Goal: Task Accomplishment & Management: Complete application form

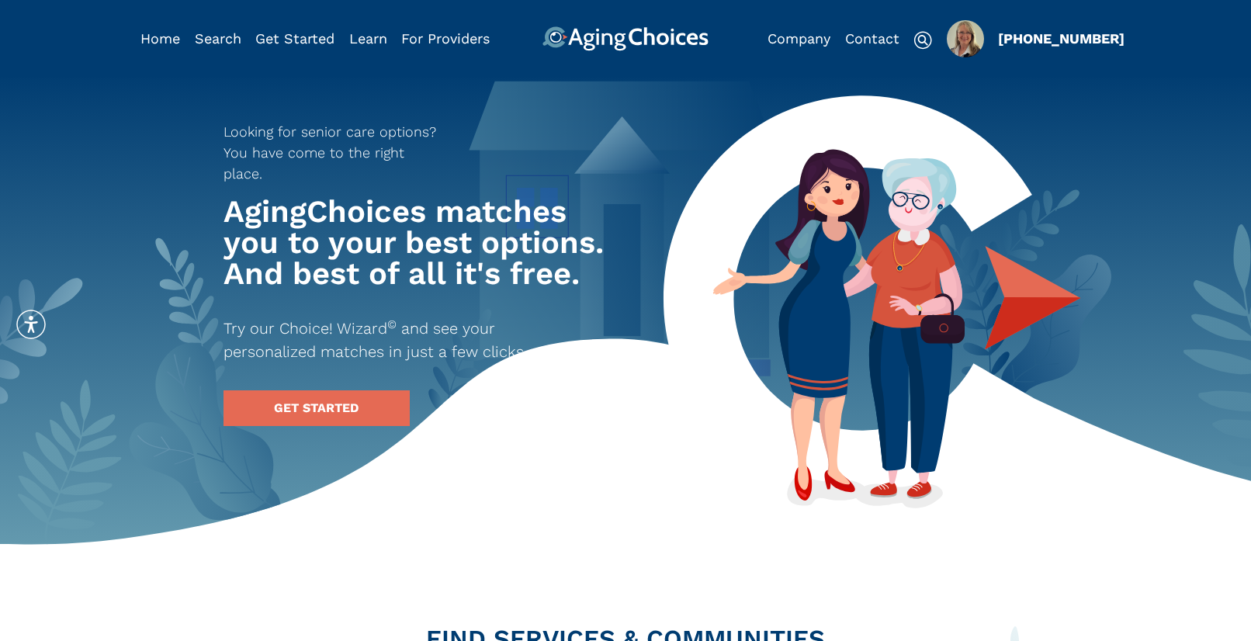
click at [962, 39] on img "Popover trigger" at bounding box center [965, 38] width 37 height 37
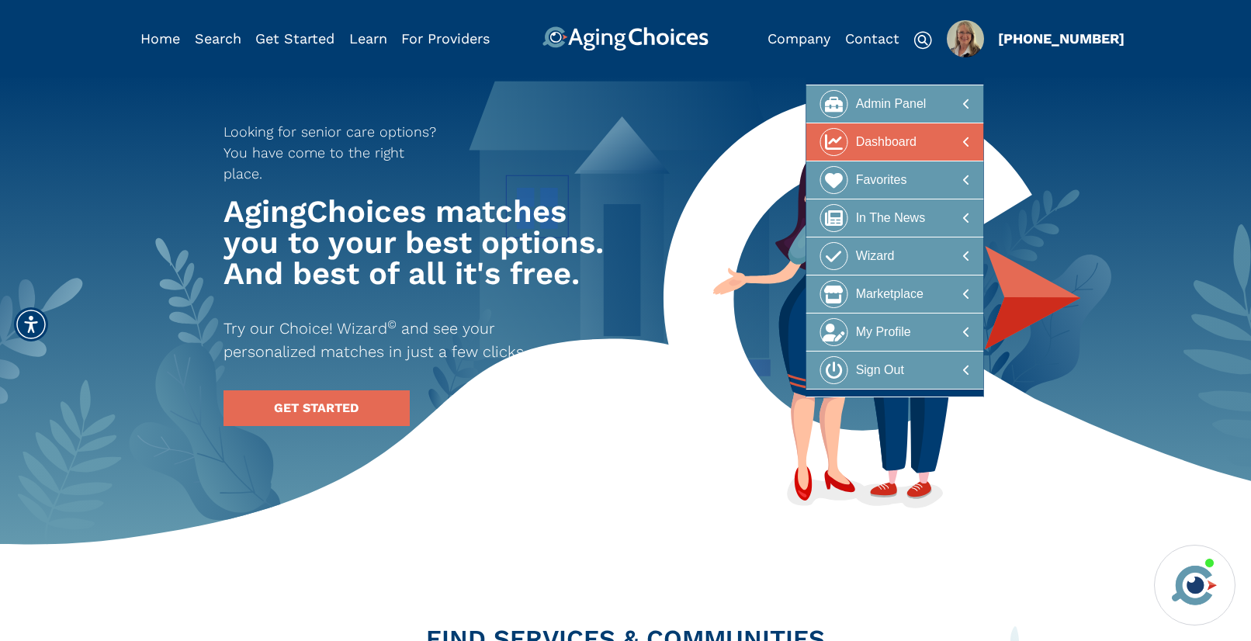
click at [940, 145] on div at bounding box center [895, 142] width 151 height 29
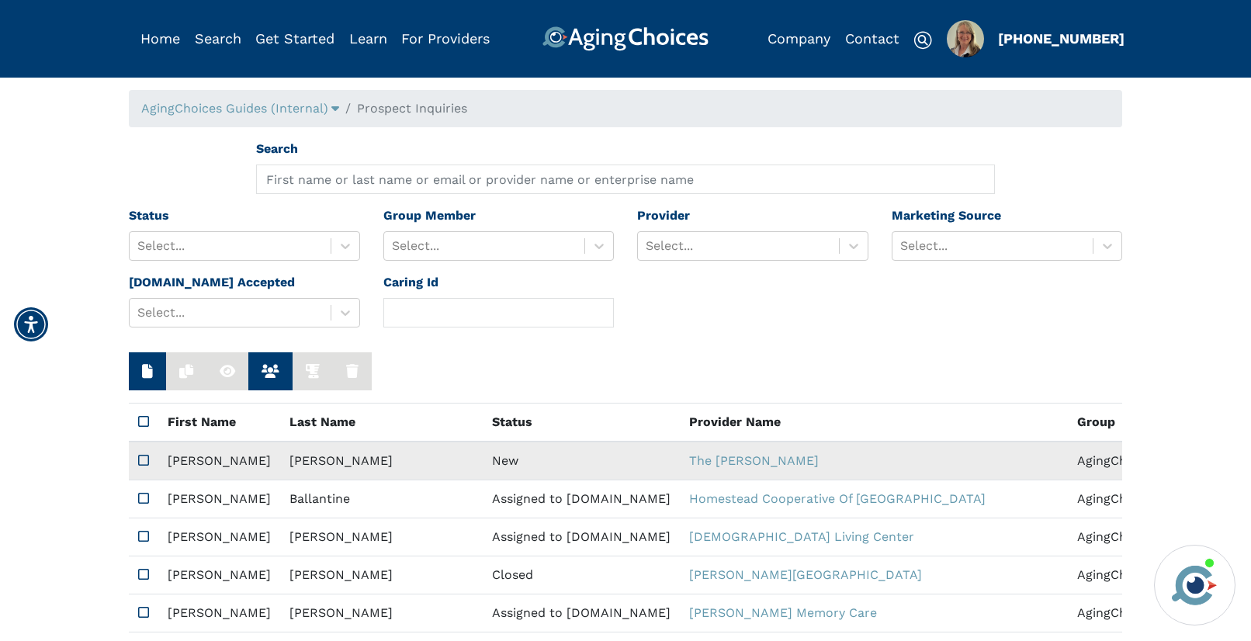
click at [483, 454] on td "New" at bounding box center [581, 461] width 197 height 39
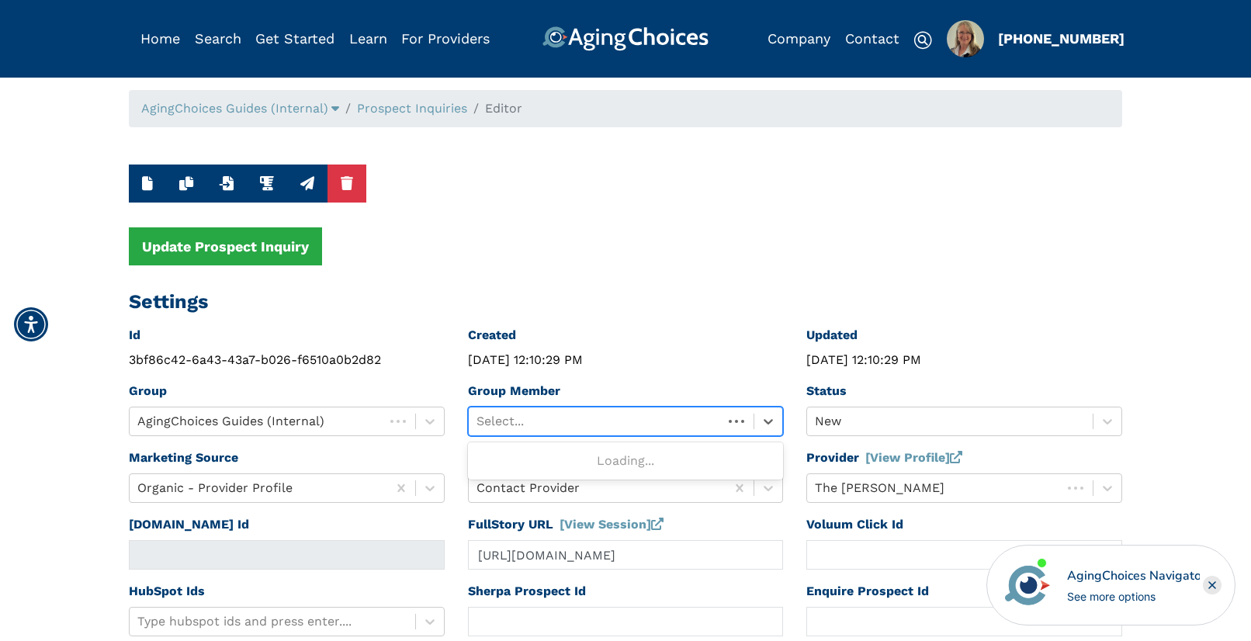
drag, startPoint x: 498, startPoint y: 418, endPoint x: 506, endPoint y: 432, distance: 16.4
click at [498, 418] on div at bounding box center [596, 422] width 239 height 22
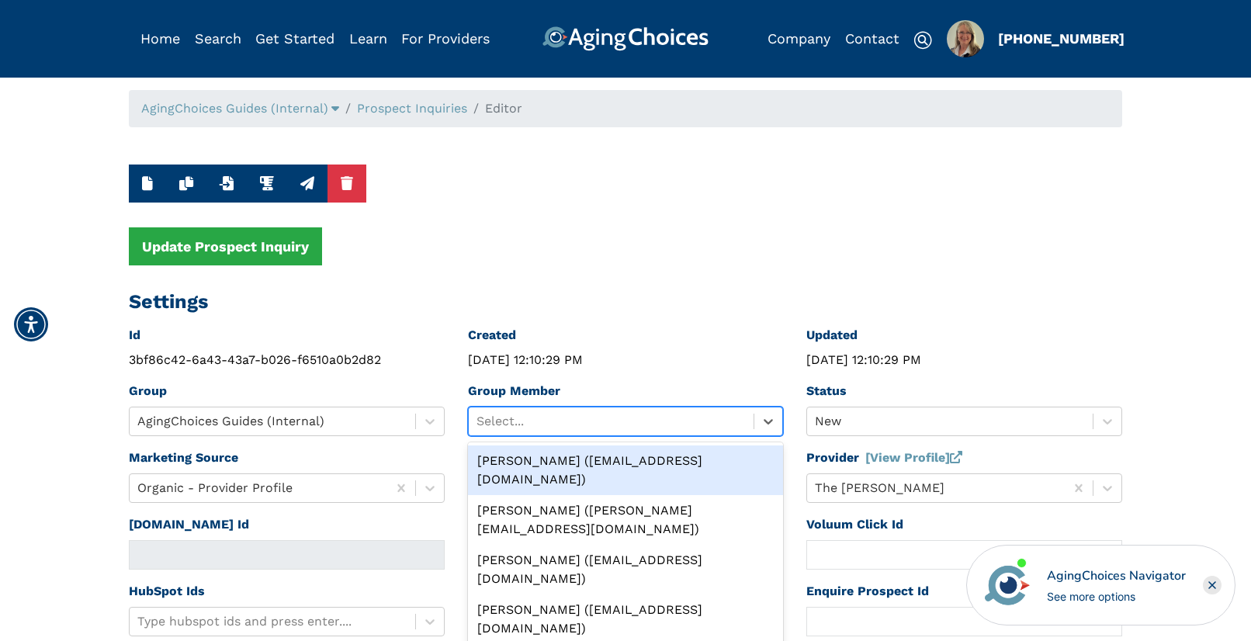
click at [526, 463] on div "Peggy Wilcox (pwilcox@lifestylecx.com)" at bounding box center [626, 471] width 316 height 50
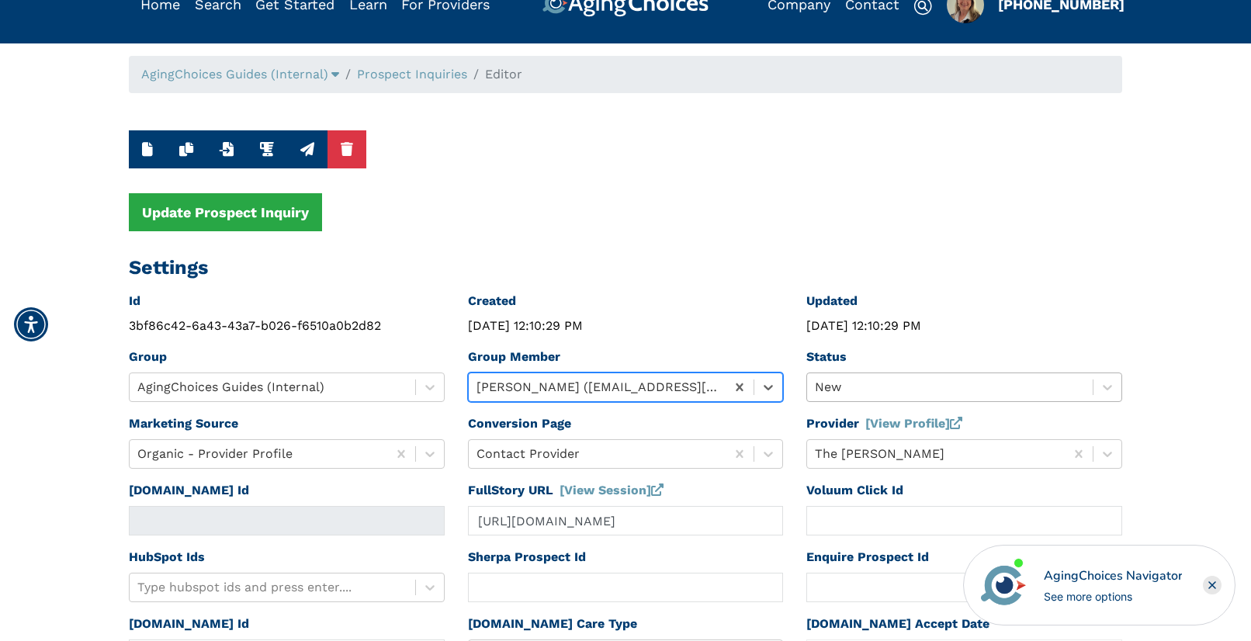
click at [845, 402] on div "New" at bounding box center [965, 388] width 316 height 30
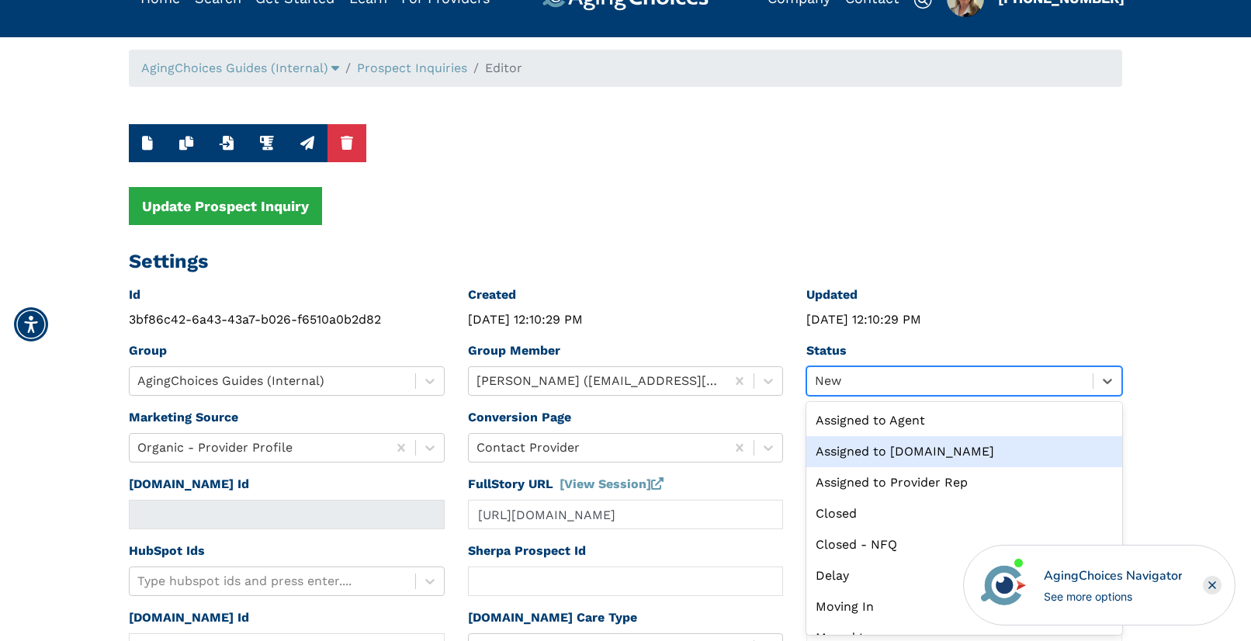
click at [857, 449] on div "Assigned to Caring.com" at bounding box center [965, 451] width 316 height 31
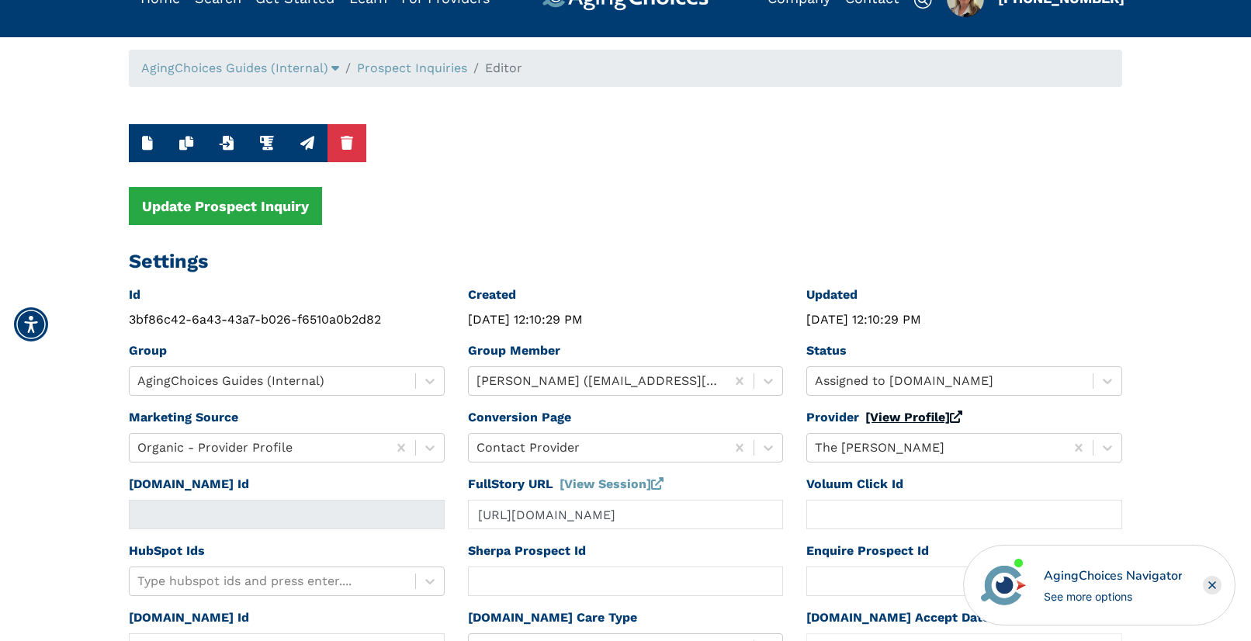
click at [889, 418] on link "[View Profile]" at bounding box center [914, 417] width 97 height 15
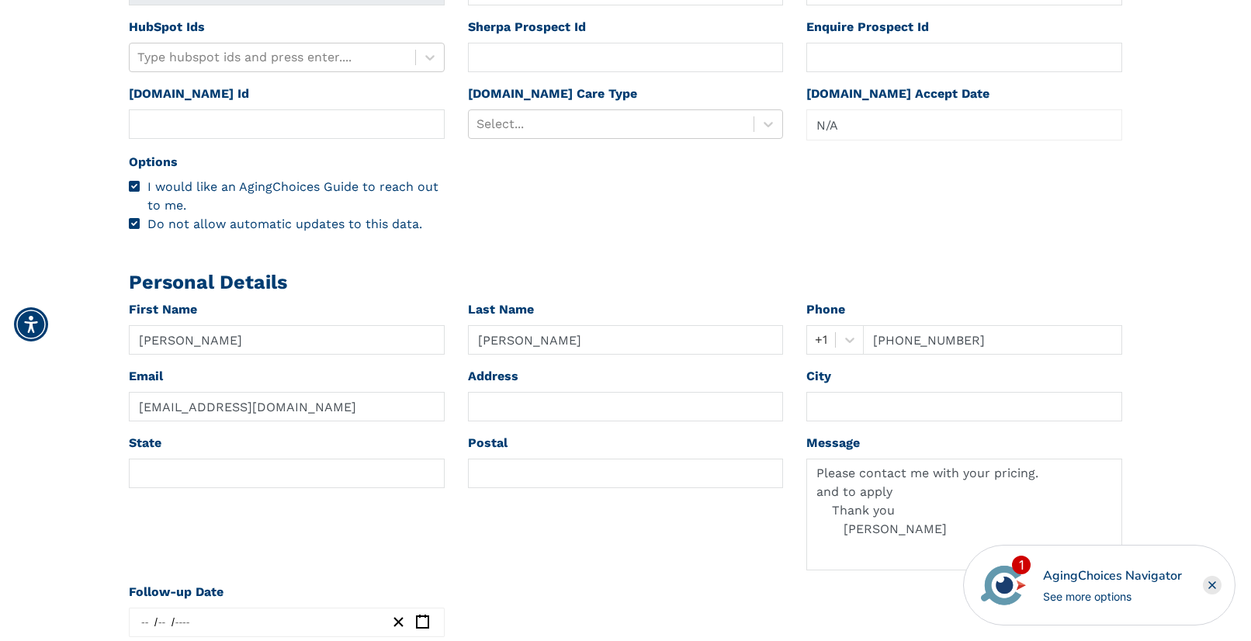
scroll to position [568, 0]
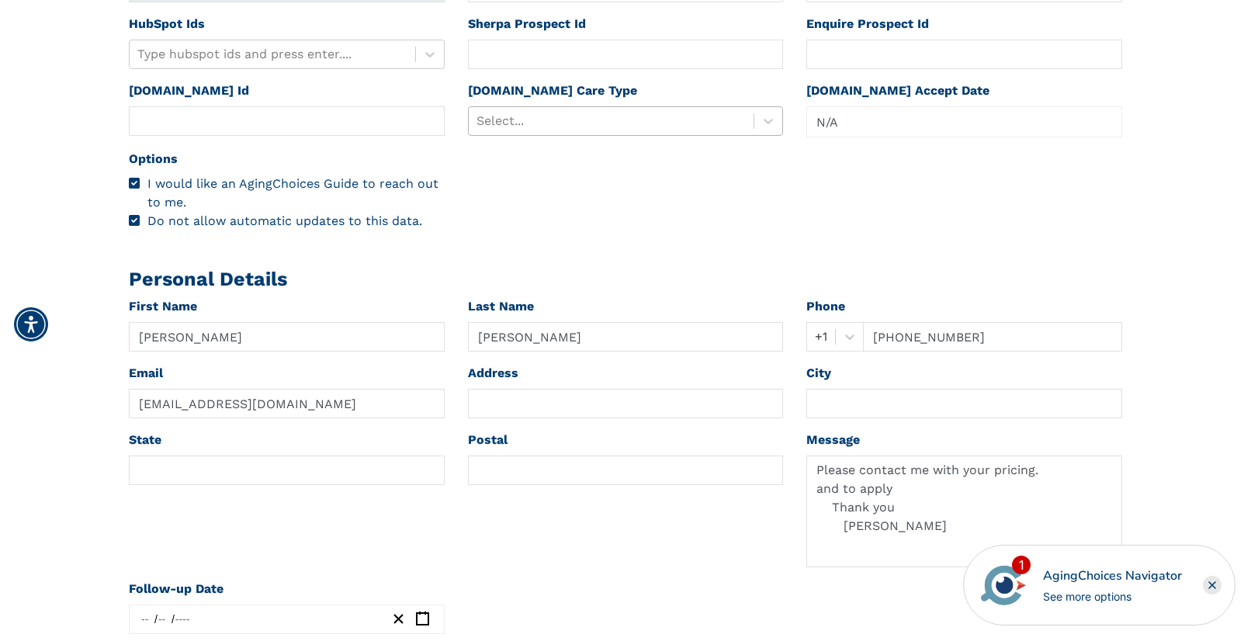
click at [534, 120] on div at bounding box center [612, 121] width 270 height 22
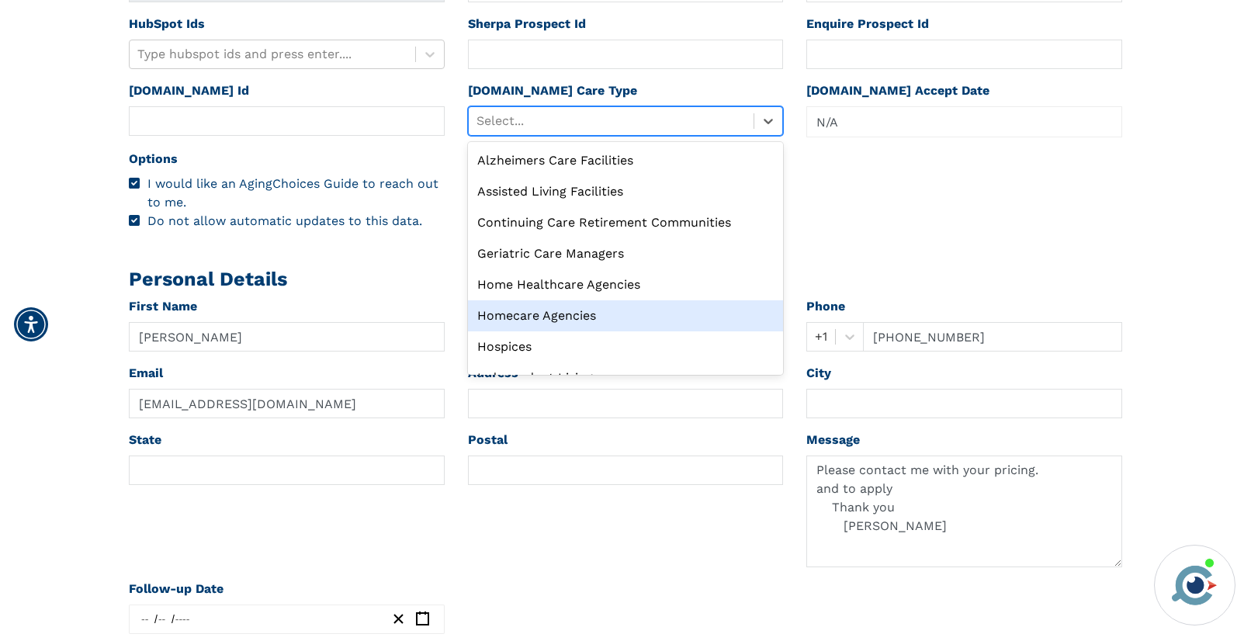
scroll to position [53, 0]
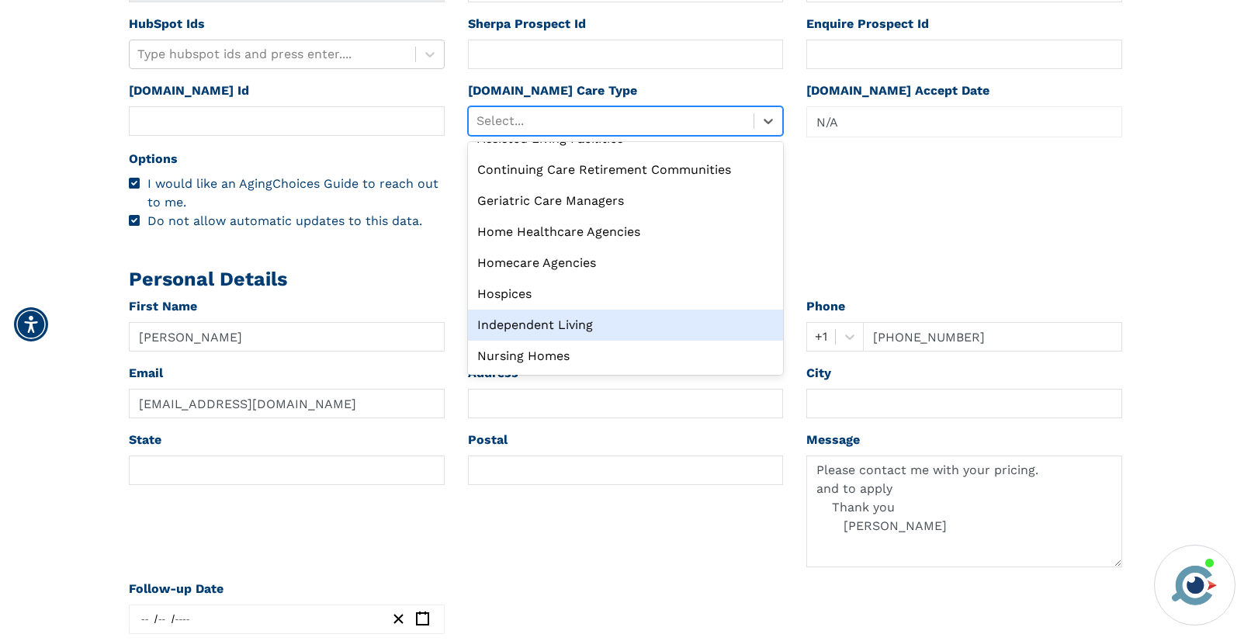
click at [537, 319] on div "Independent Living" at bounding box center [626, 325] width 316 height 31
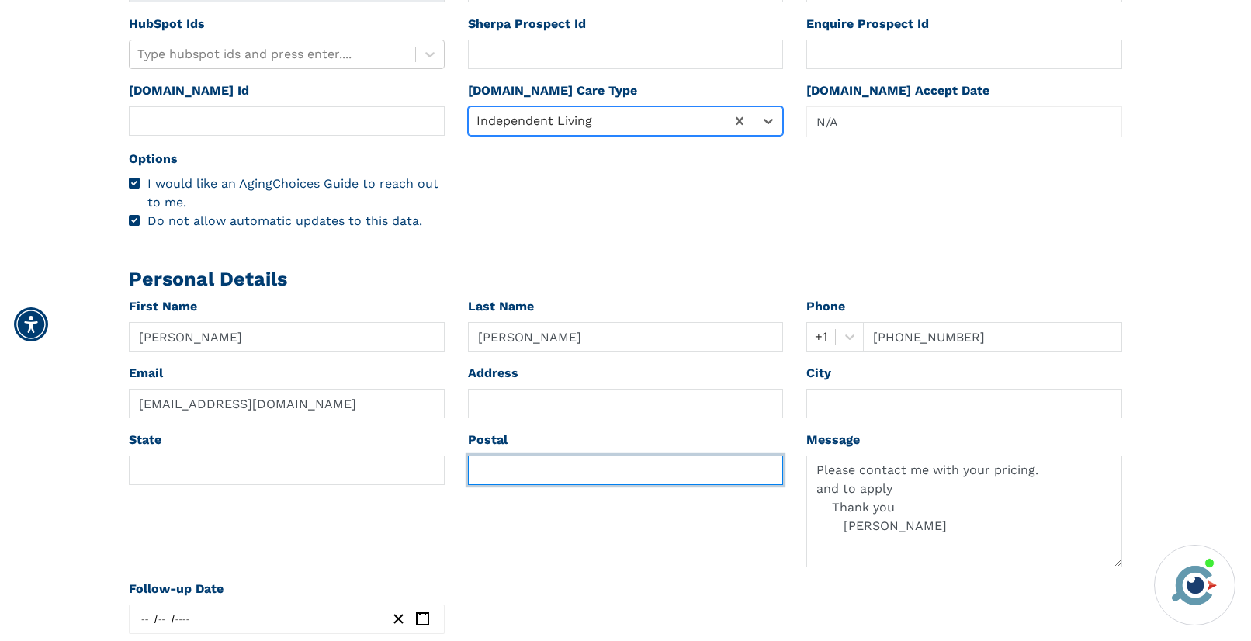
click at [501, 460] on input "text" at bounding box center [626, 471] width 316 height 30
paste input "45246"
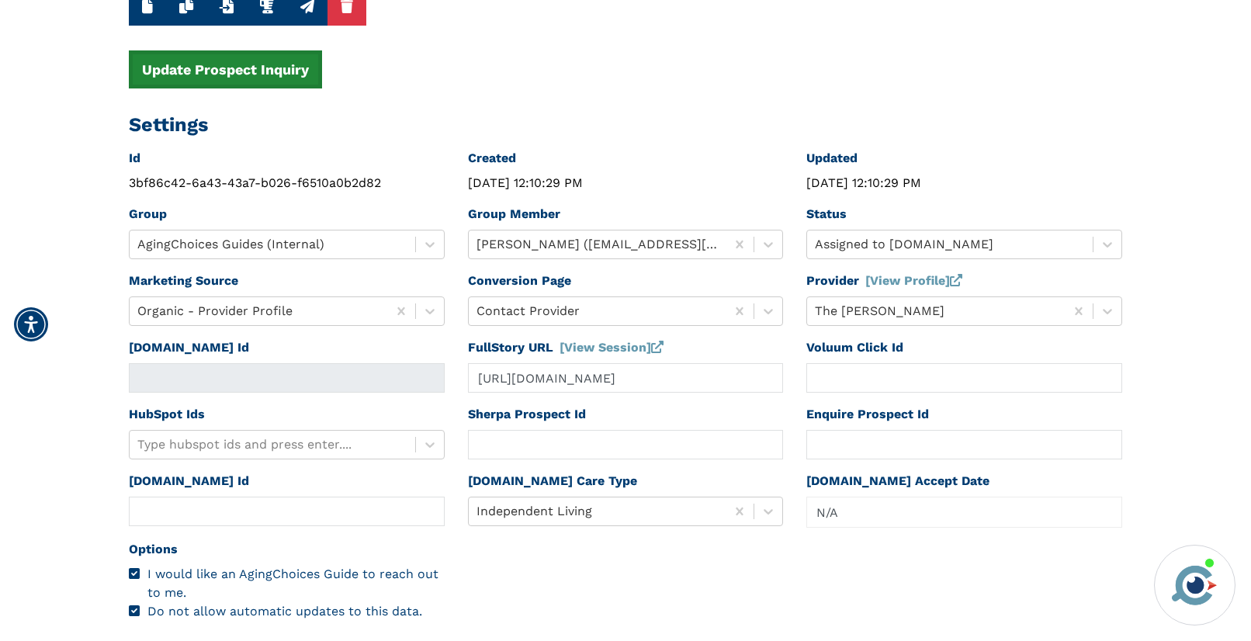
scroll to position [0, 0]
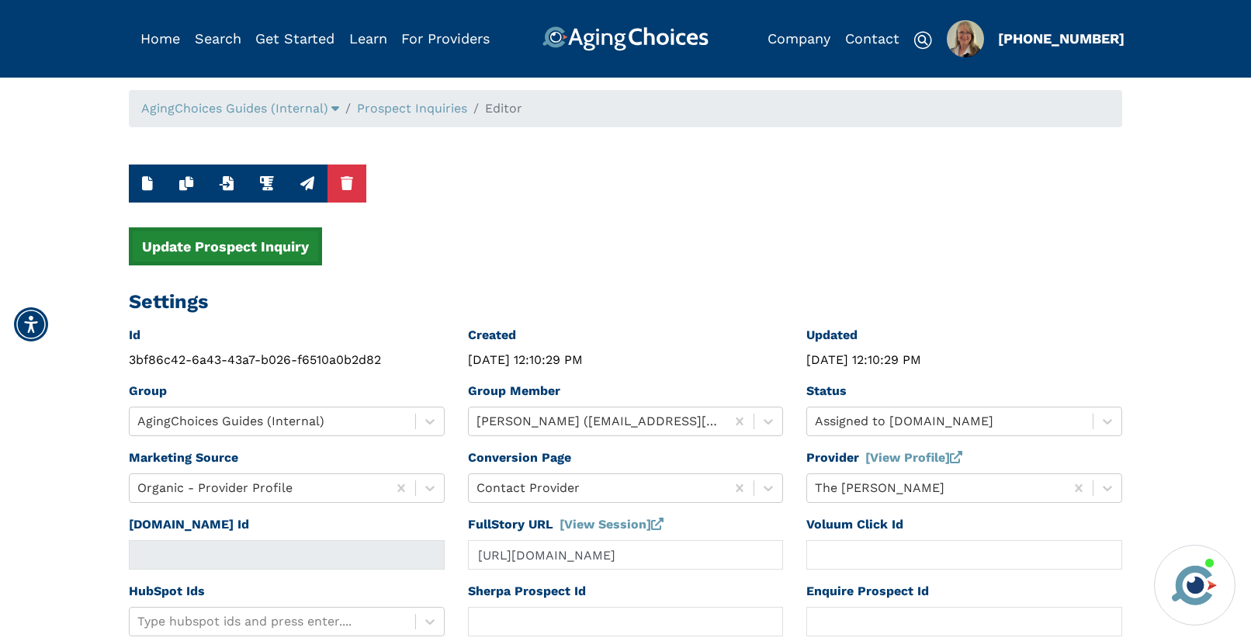
type input "45246"
click at [236, 249] on button "Update Prospect Inquiry" at bounding box center [225, 246] width 193 height 38
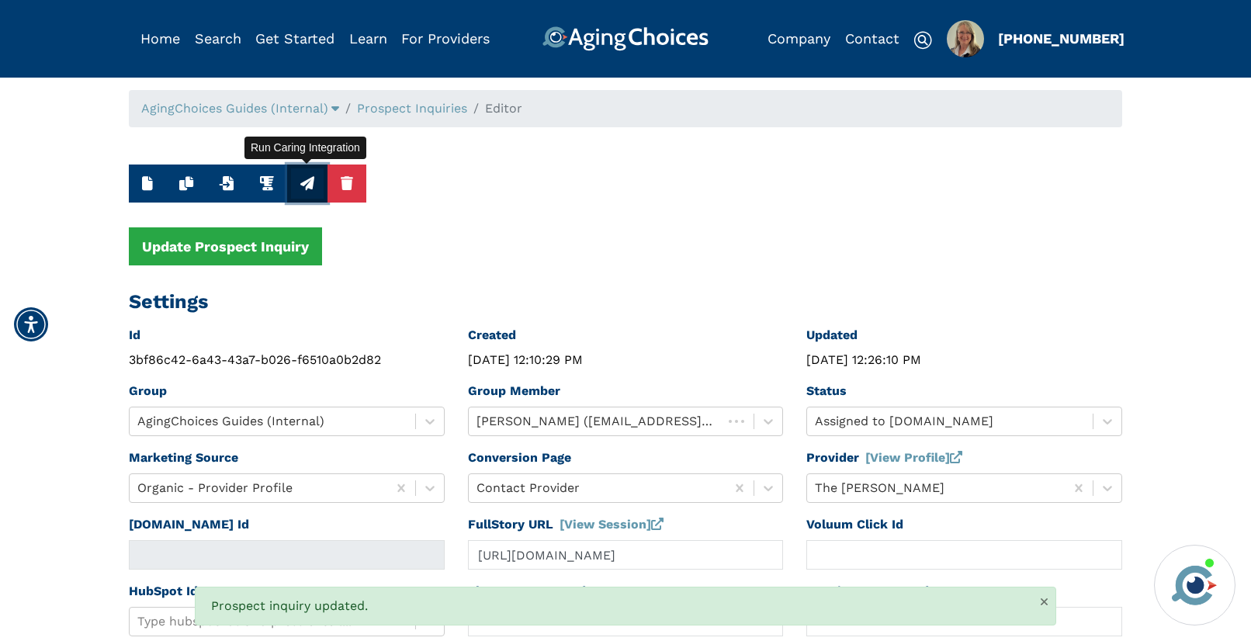
click at [306, 189] on icon "button" at bounding box center [307, 183] width 14 height 14
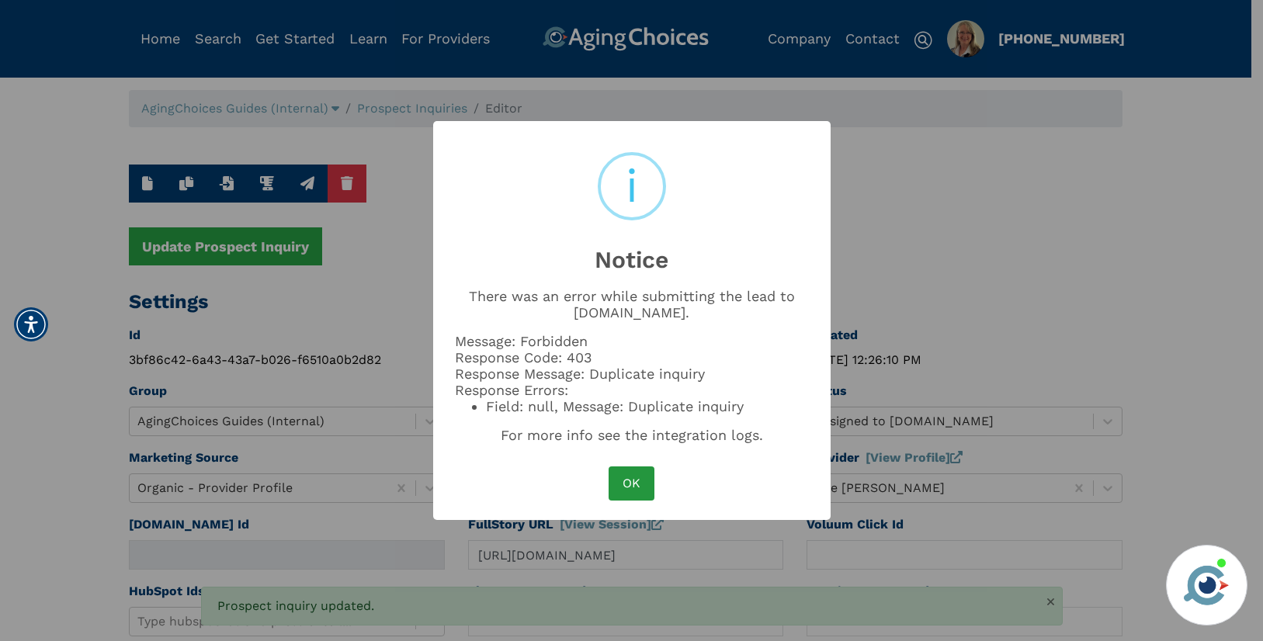
click at [630, 486] on button "OK" at bounding box center [631, 484] width 45 height 34
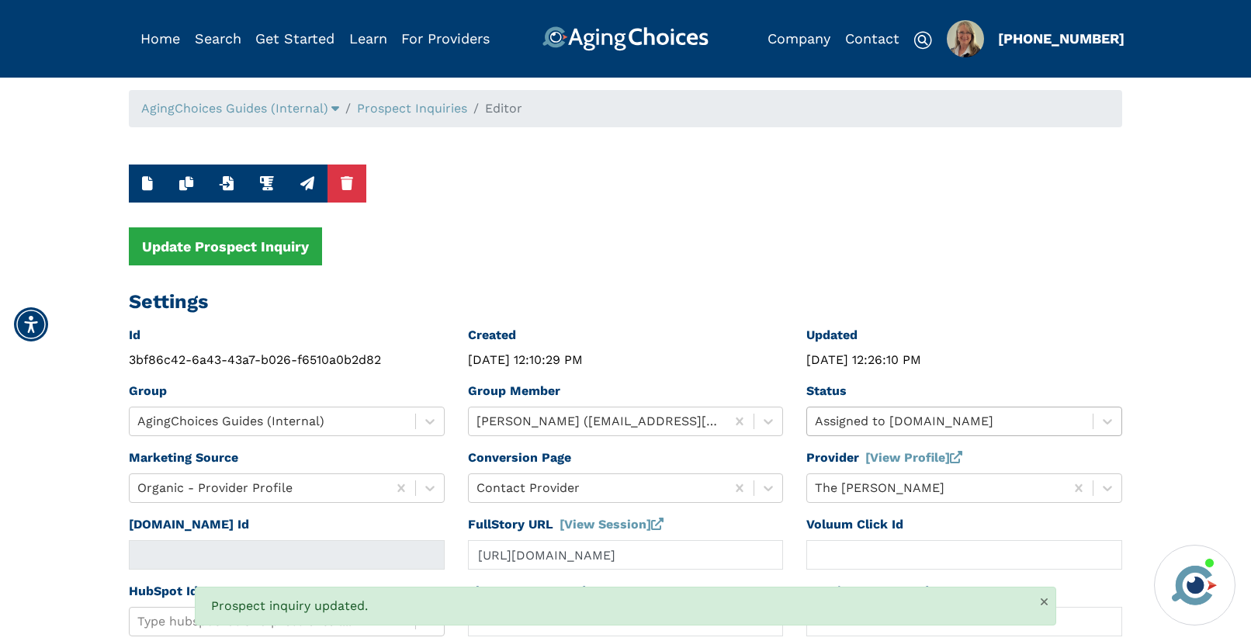
click at [853, 423] on div "Status Assigned to Caring.com" at bounding box center [964, 415] width 339 height 67
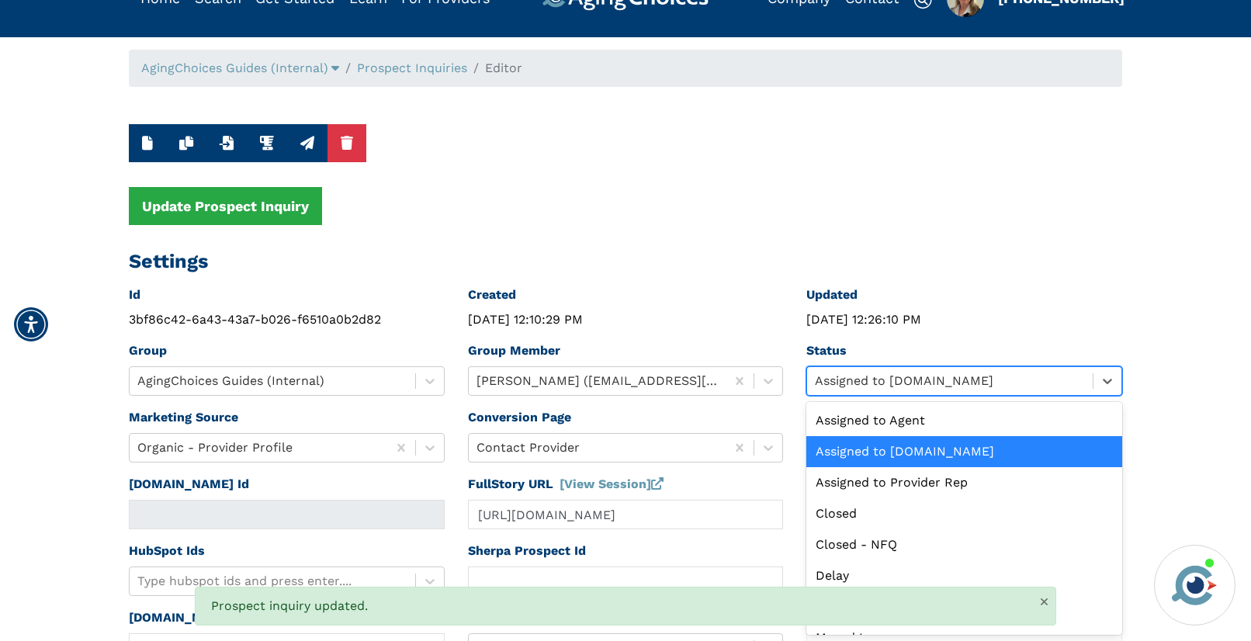
scroll to position [177, 0]
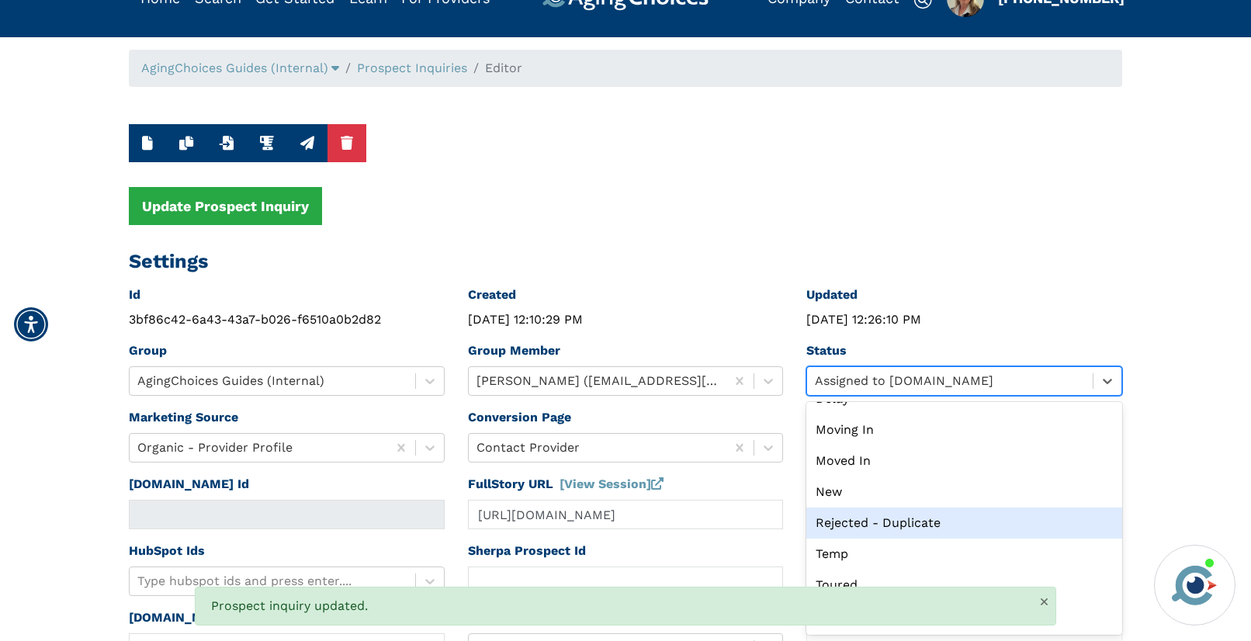
click at [852, 522] on div "Rejected - Duplicate" at bounding box center [965, 523] width 316 height 31
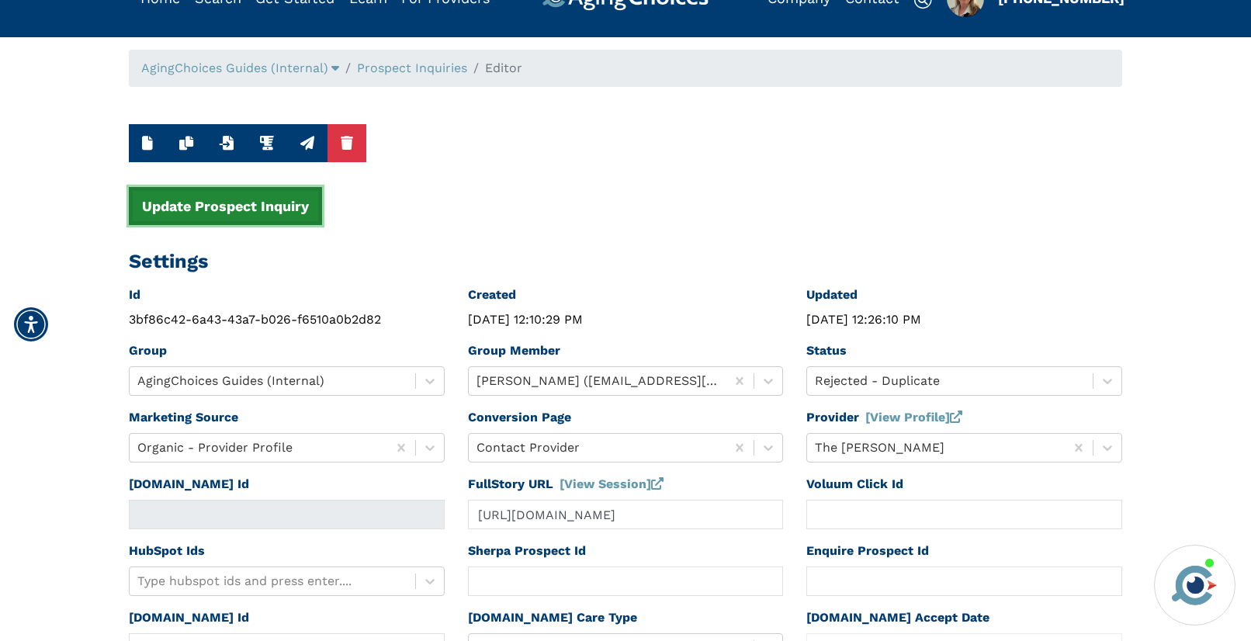
click at [207, 211] on button "Update Prospect Inquiry" at bounding box center [225, 206] width 193 height 38
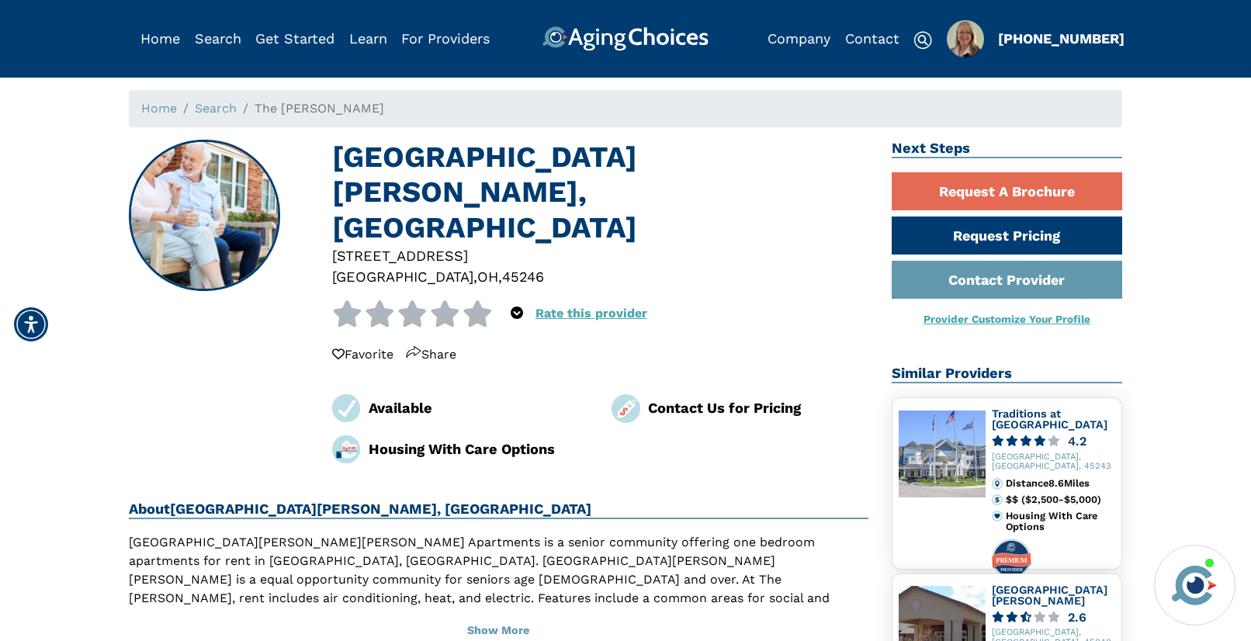
click at [502, 266] on div "45246" at bounding box center [523, 276] width 42 height 21
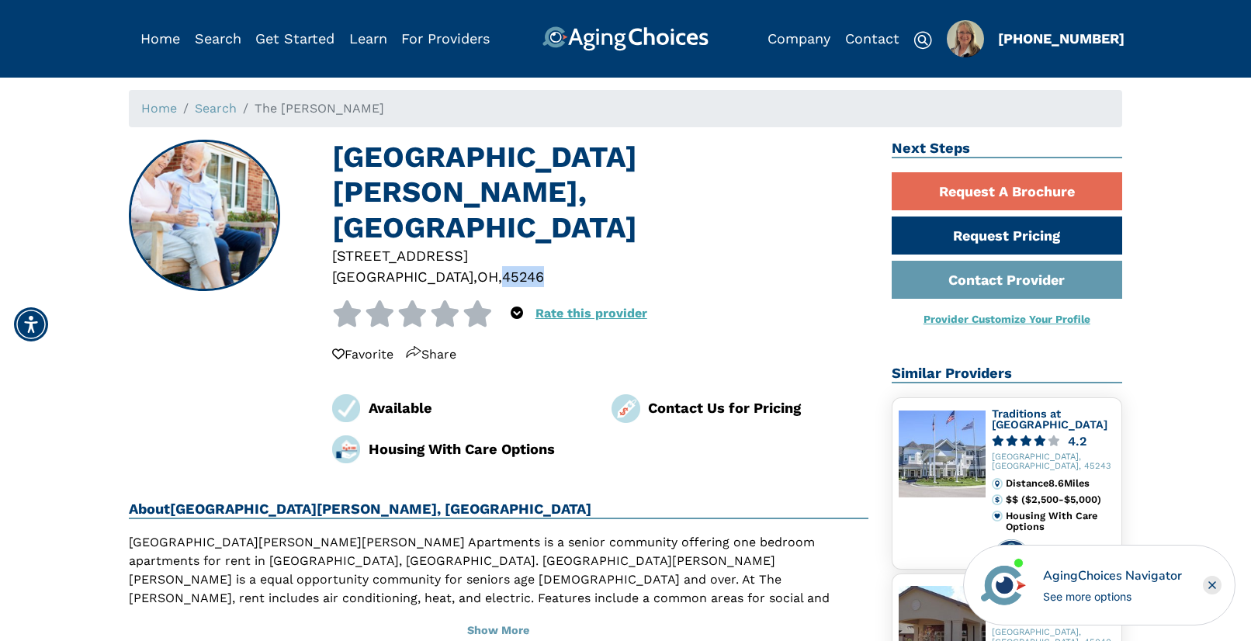
copy div "45246"
